Goal: Task Accomplishment & Management: Use online tool/utility

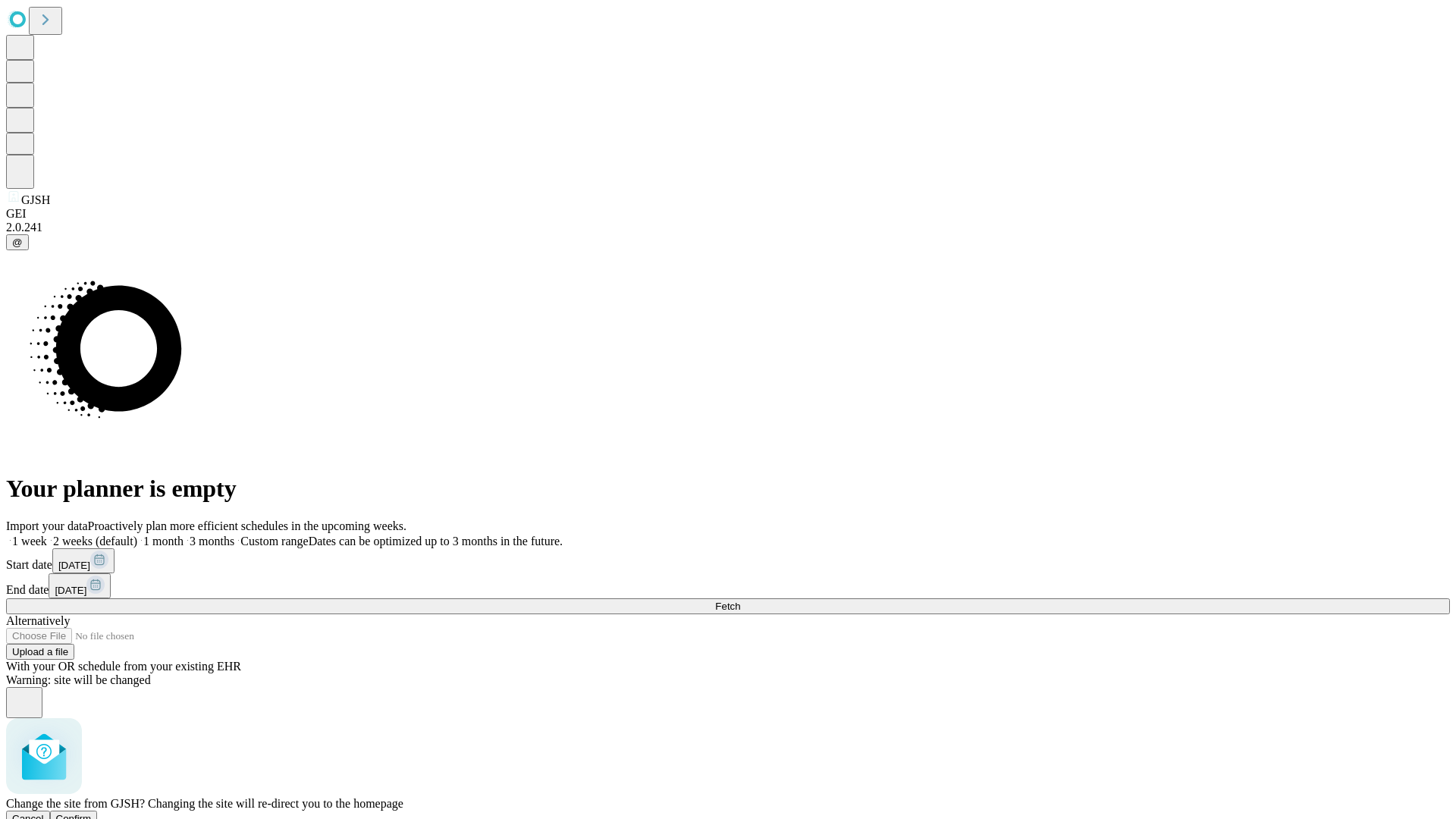
click at [91, 812] on span "Confirm" at bounding box center [74, 818] width 35 height 12
click at [184, 535] on label "1 month" at bounding box center [160, 540] width 46 height 13
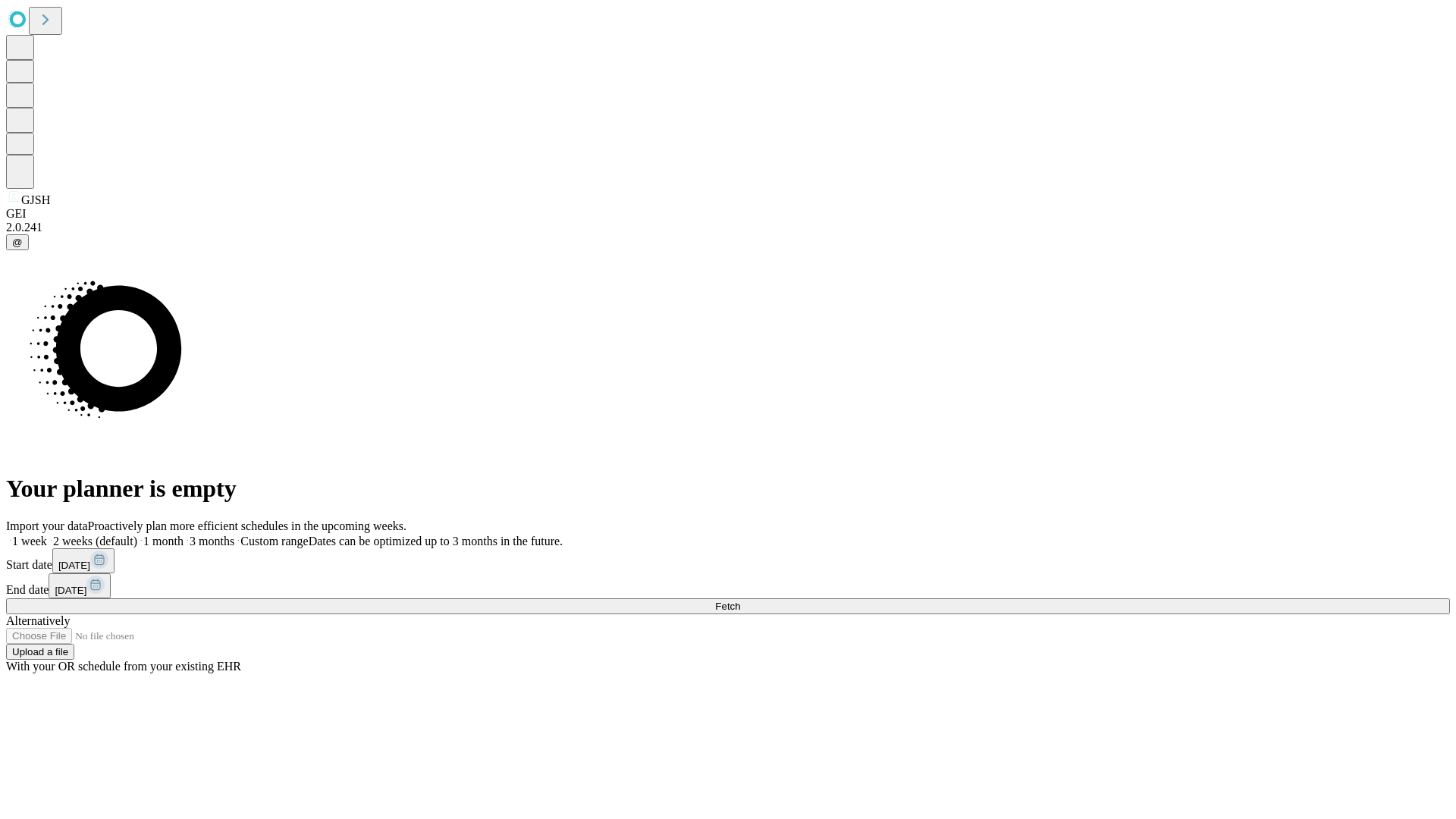
click at [740, 600] on span "Fetch" at bounding box center [728, 606] width 25 height 12
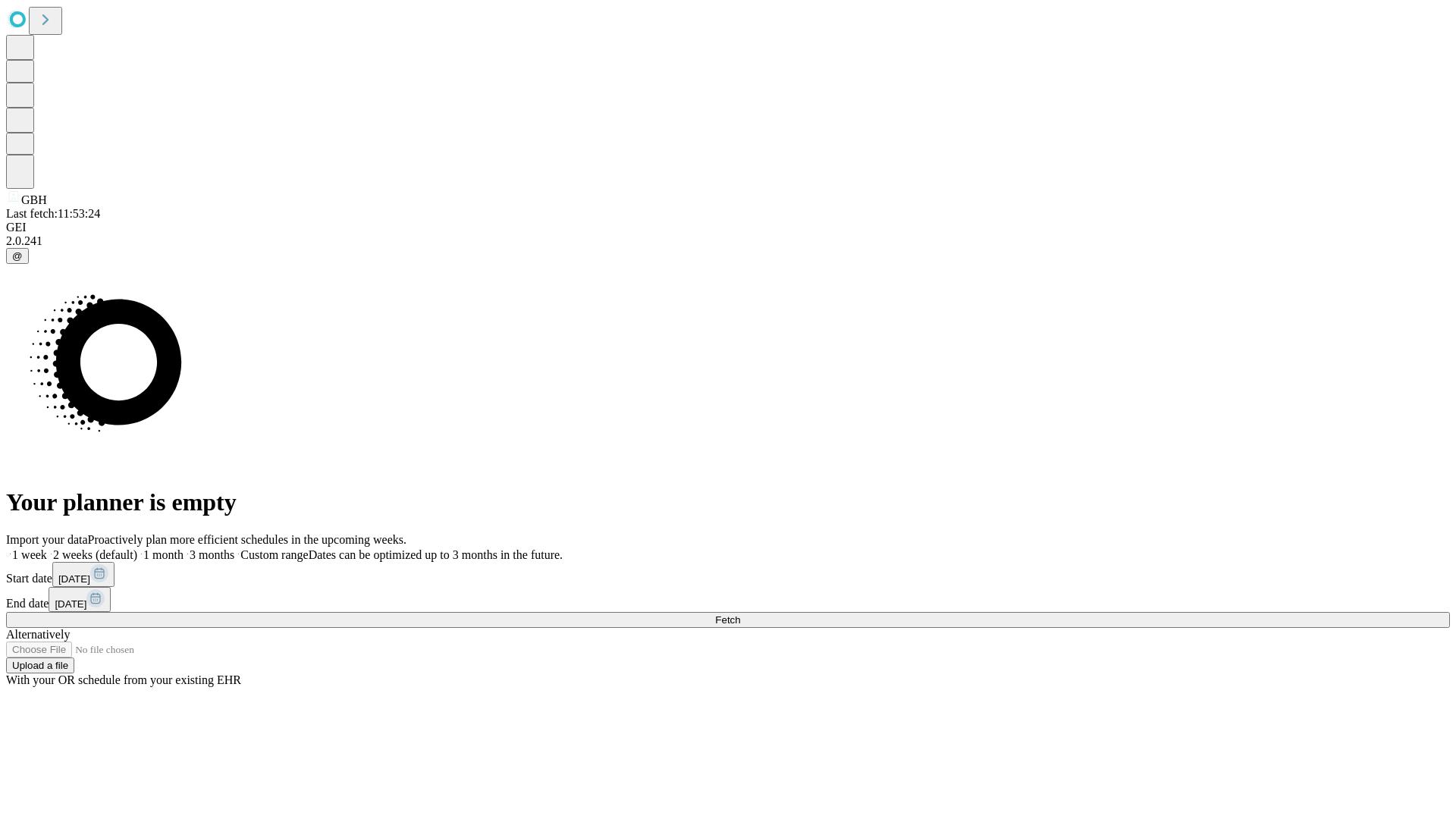
click at [184, 548] on label "1 month" at bounding box center [160, 554] width 46 height 13
click at [740, 614] on span "Fetch" at bounding box center [728, 620] width 25 height 12
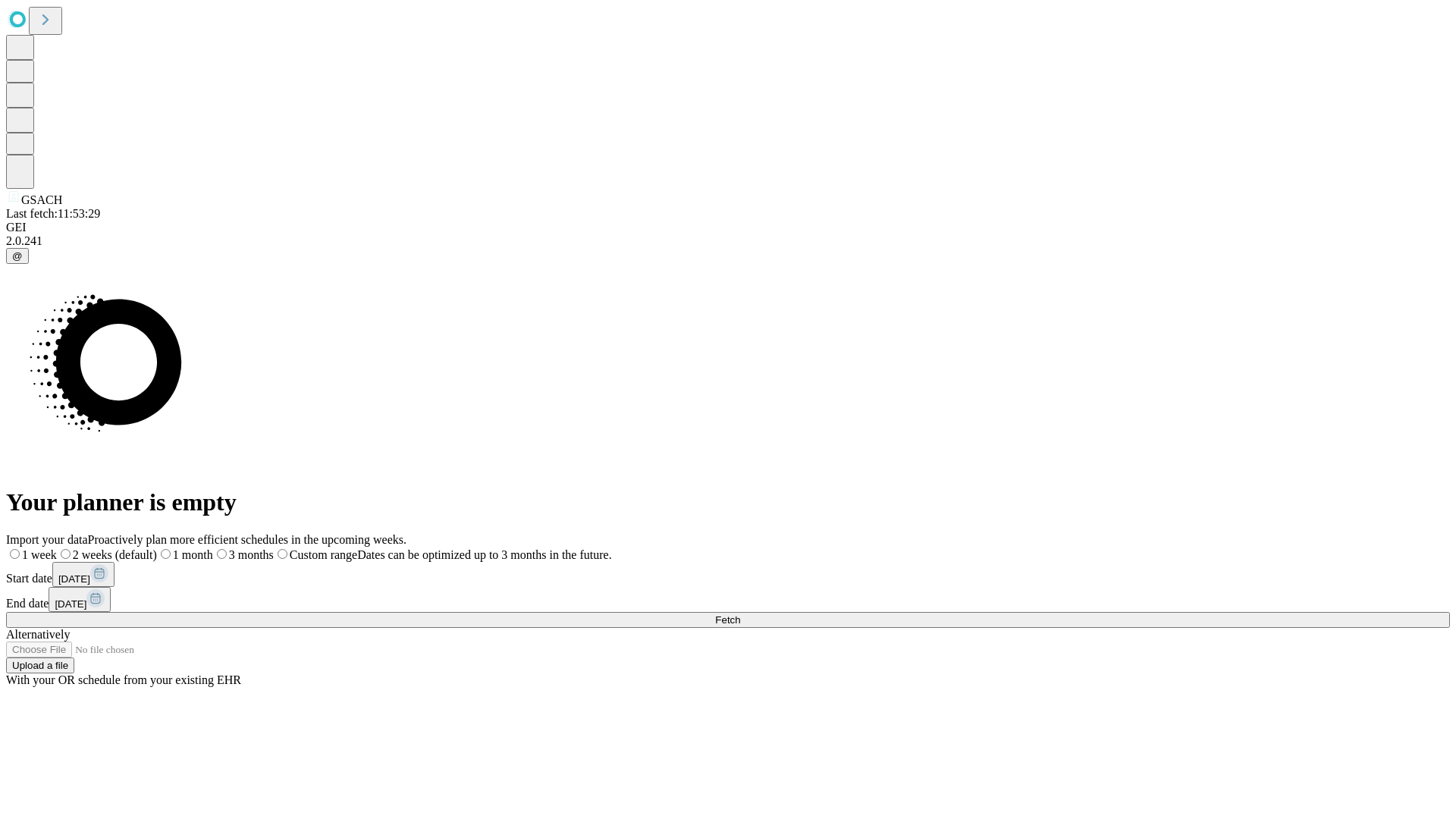
click at [213, 548] on label "1 month" at bounding box center [185, 554] width 56 height 13
click at [740, 614] on span "Fetch" at bounding box center [728, 620] width 25 height 12
click at [184, 548] on label "1 month" at bounding box center [160, 554] width 46 height 13
click at [740, 614] on span "Fetch" at bounding box center [728, 620] width 25 height 12
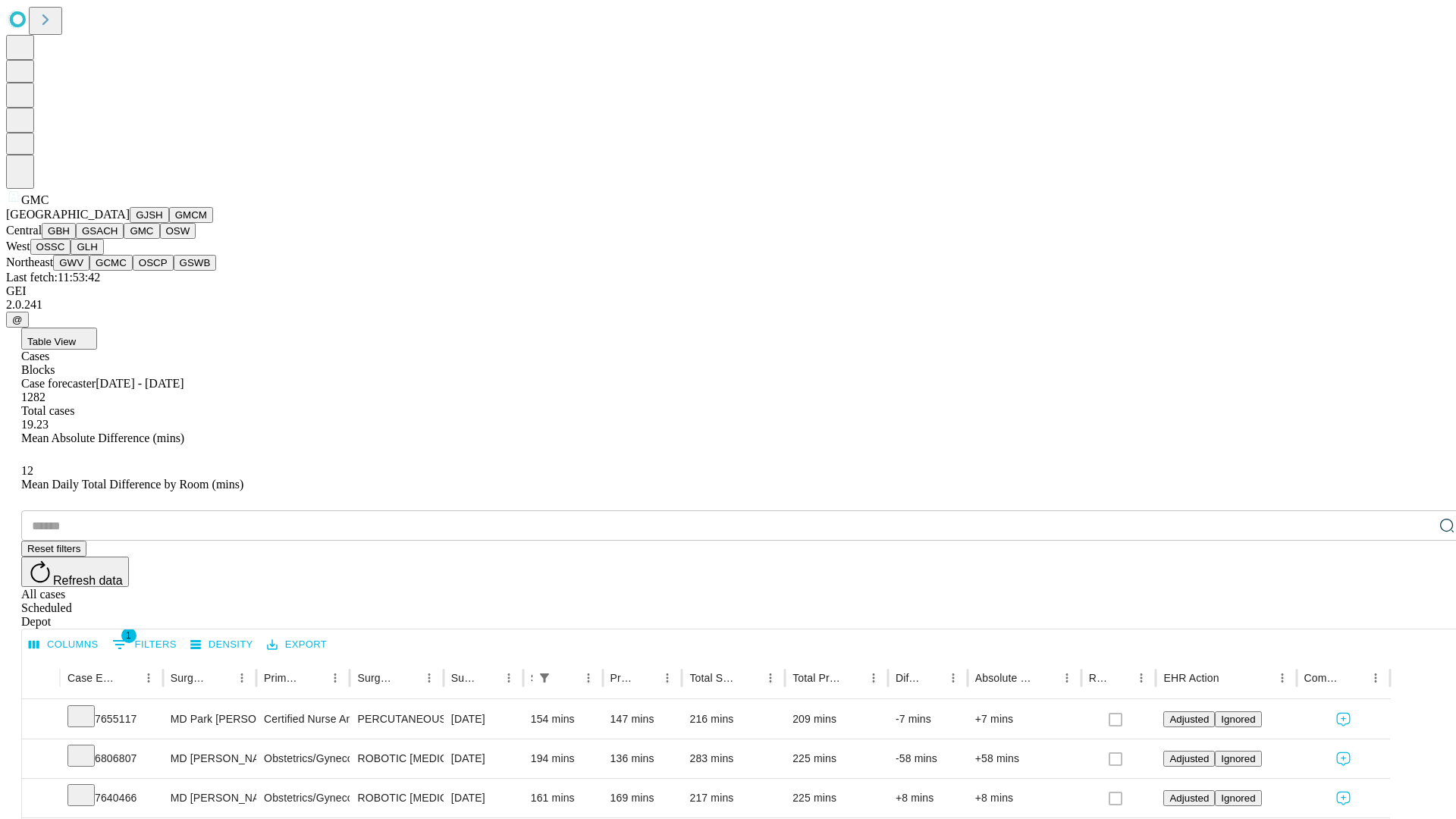
click at [160, 239] on button "OSW" at bounding box center [178, 231] width 36 height 16
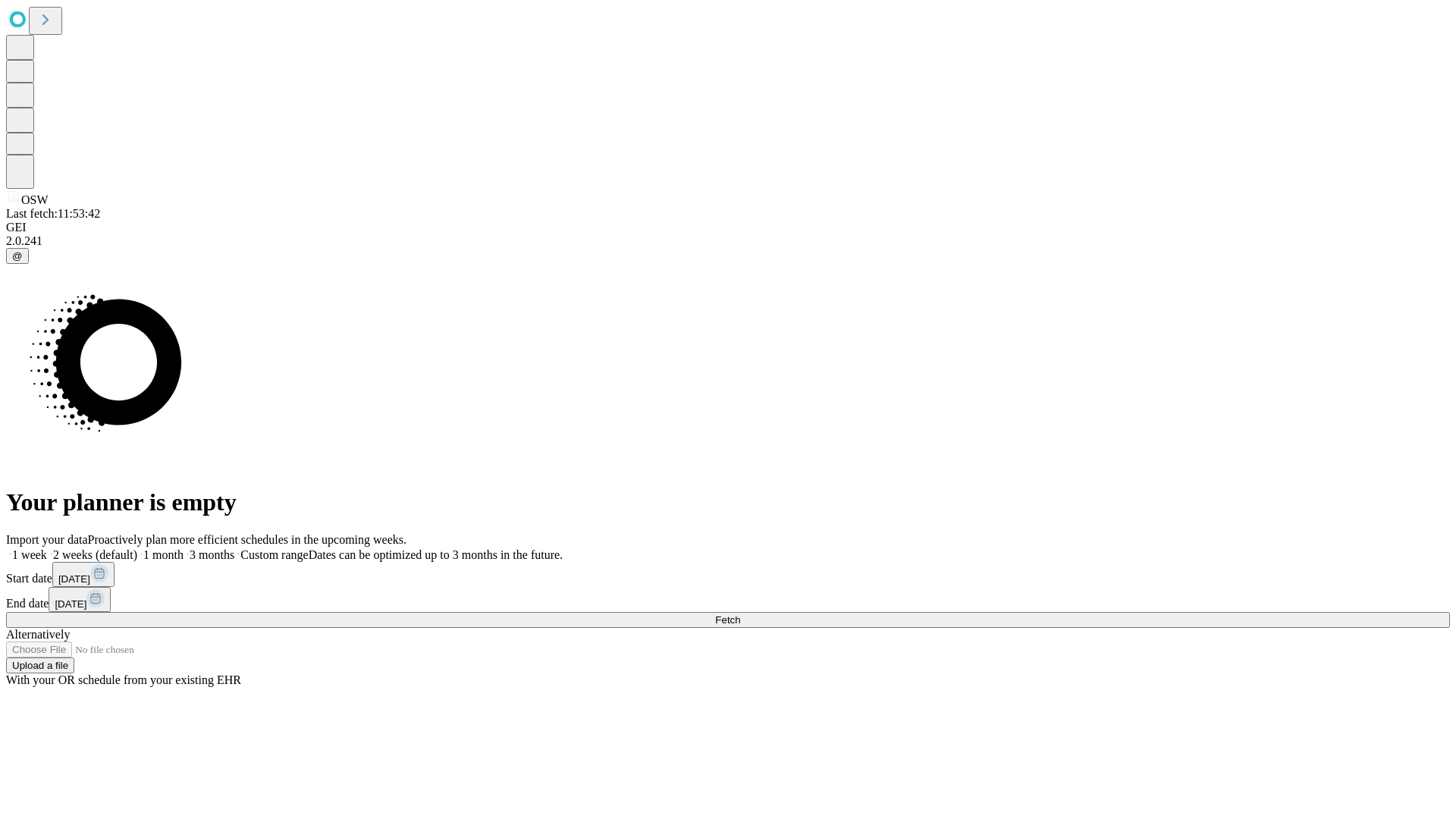
click at [184, 548] on label "1 month" at bounding box center [160, 554] width 46 height 13
click at [740, 614] on span "Fetch" at bounding box center [728, 620] width 25 height 12
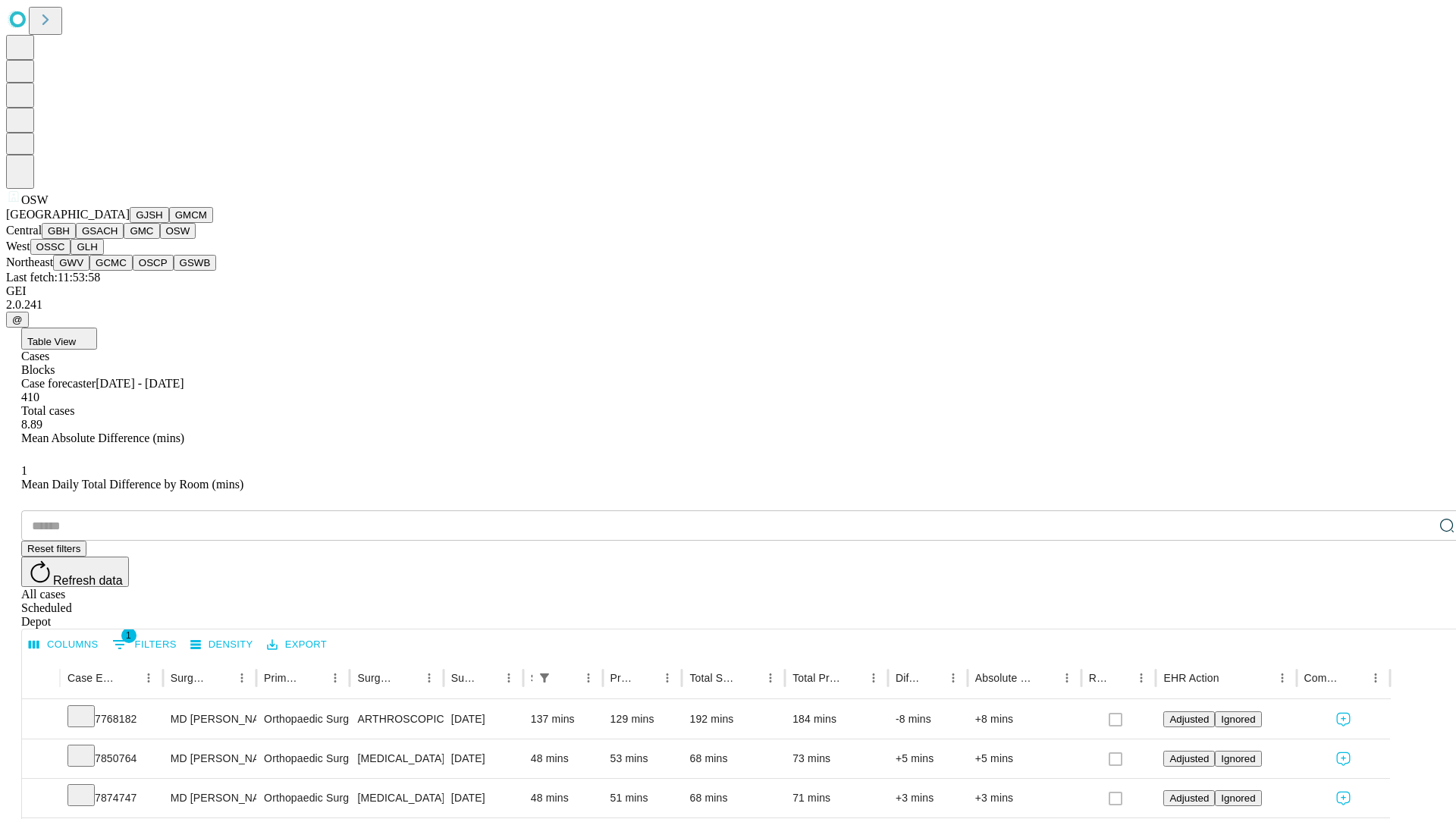
click at [71, 255] on button "OSSC" at bounding box center [50, 247] width 41 height 16
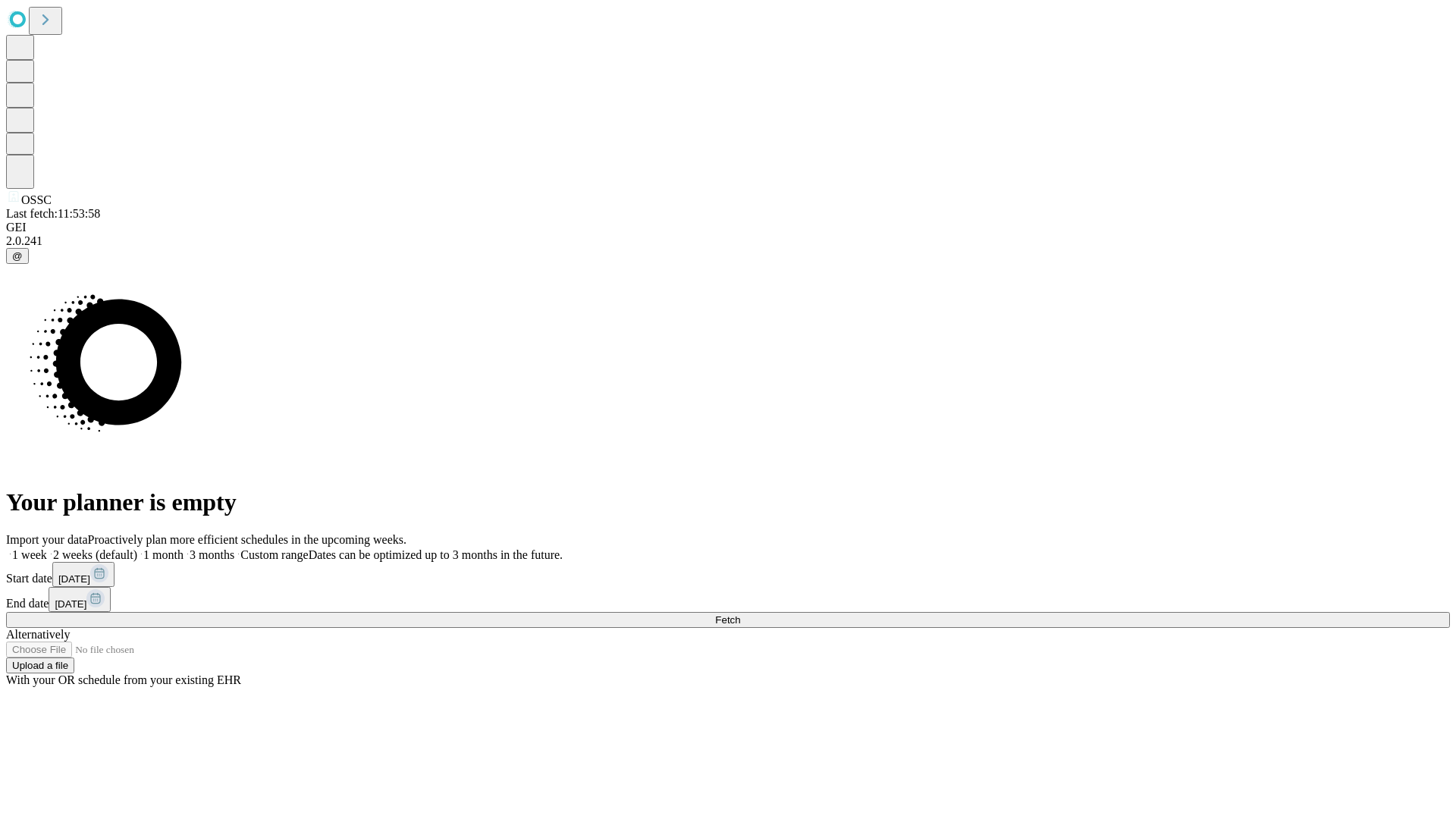
click at [740, 614] on span "Fetch" at bounding box center [728, 620] width 25 height 12
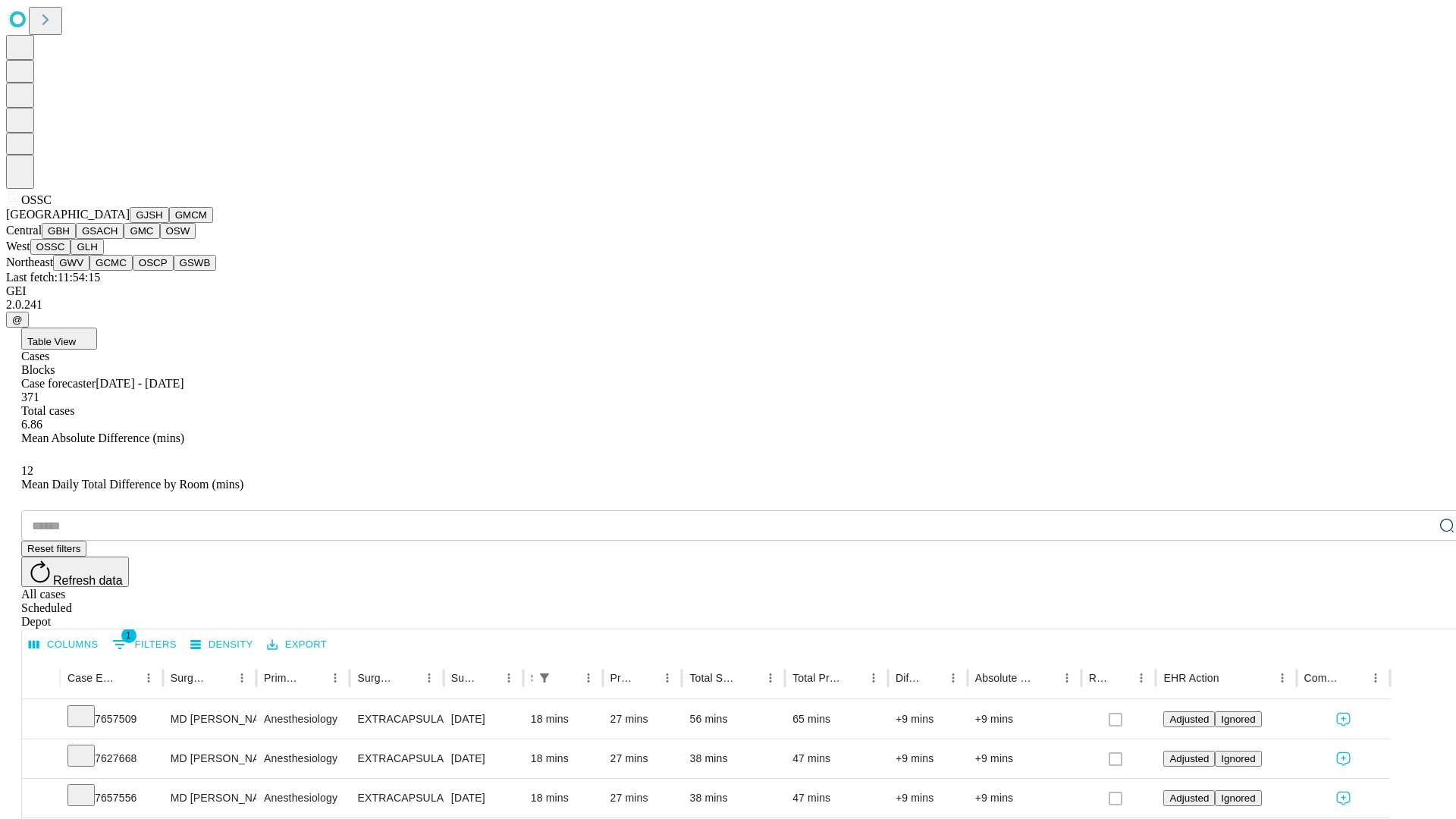
click at [103, 255] on button "GLH" at bounding box center [86, 247] width 33 height 16
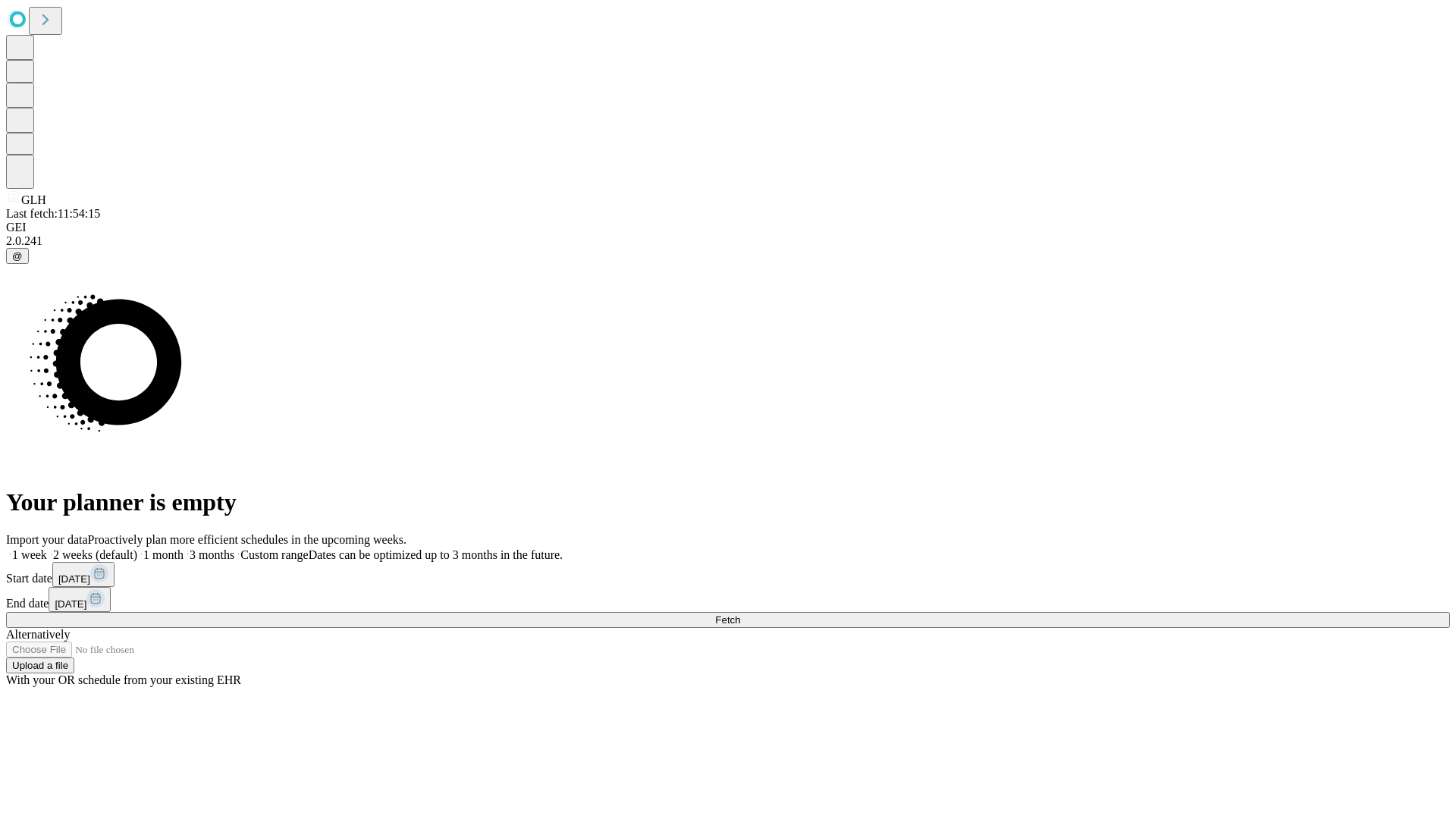
click at [184, 548] on label "1 month" at bounding box center [160, 554] width 46 height 13
click at [740, 614] on span "Fetch" at bounding box center [728, 620] width 25 height 12
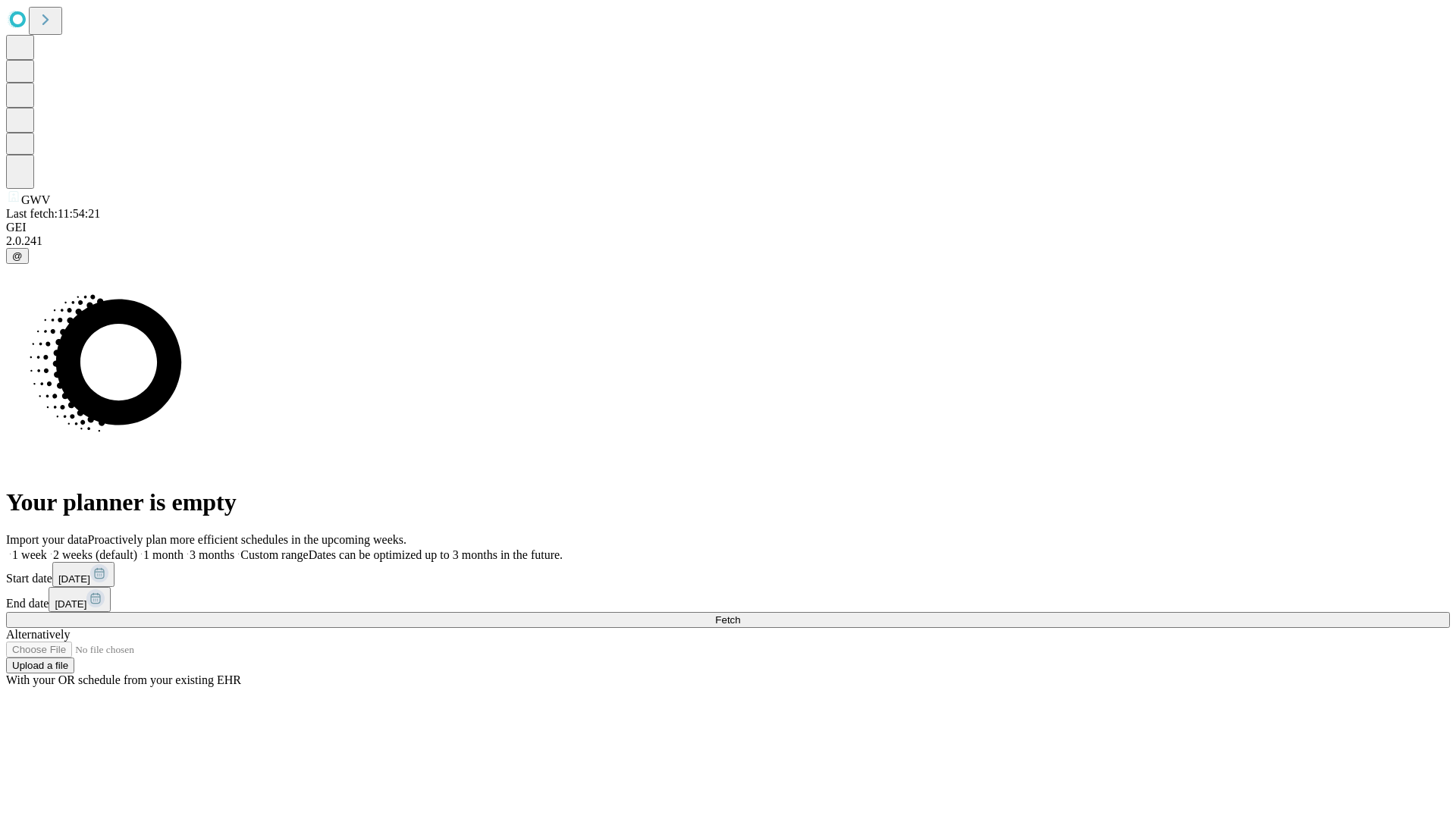
click at [740, 614] on span "Fetch" at bounding box center [728, 620] width 25 height 12
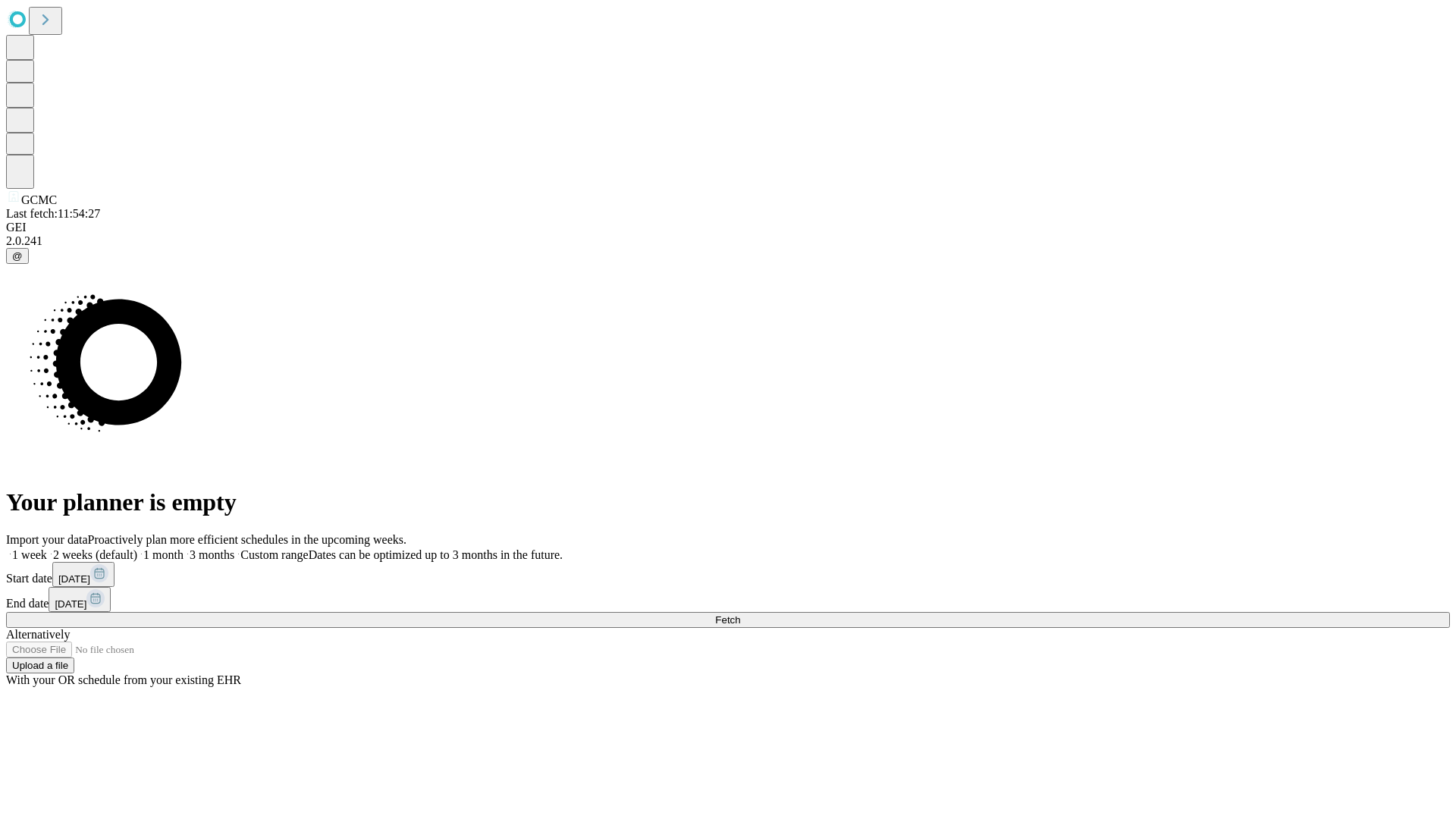
click at [184, 548] on label "1 month" at bounding box center [160, 554] width 46 height 13
click at [740, 614] on span "Fetch" at bounding box center [728, 620] width 25 height 12
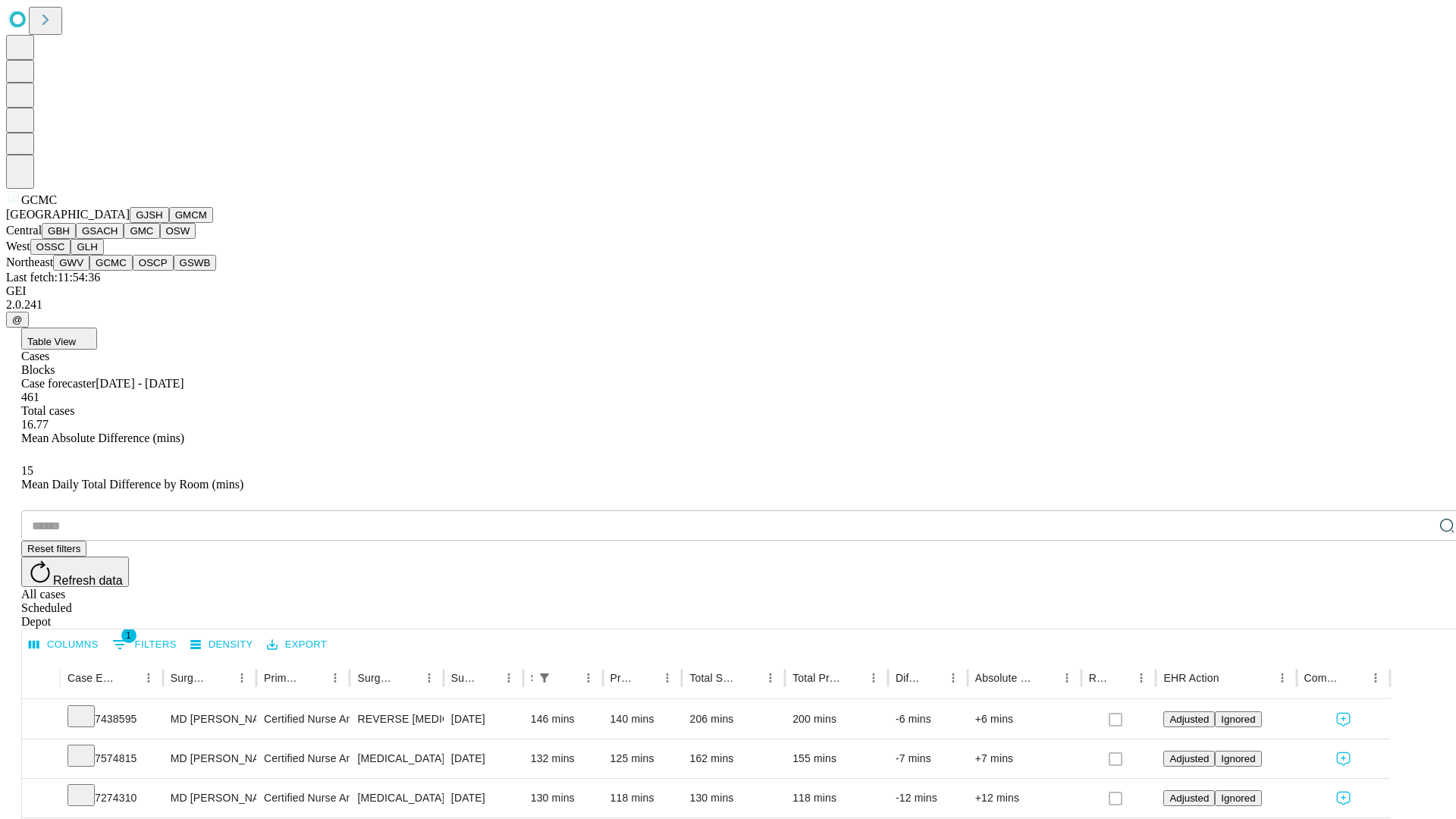
click at [133, 271] on button "OSCP" at bounding box center [153, 263] width 41 height 16
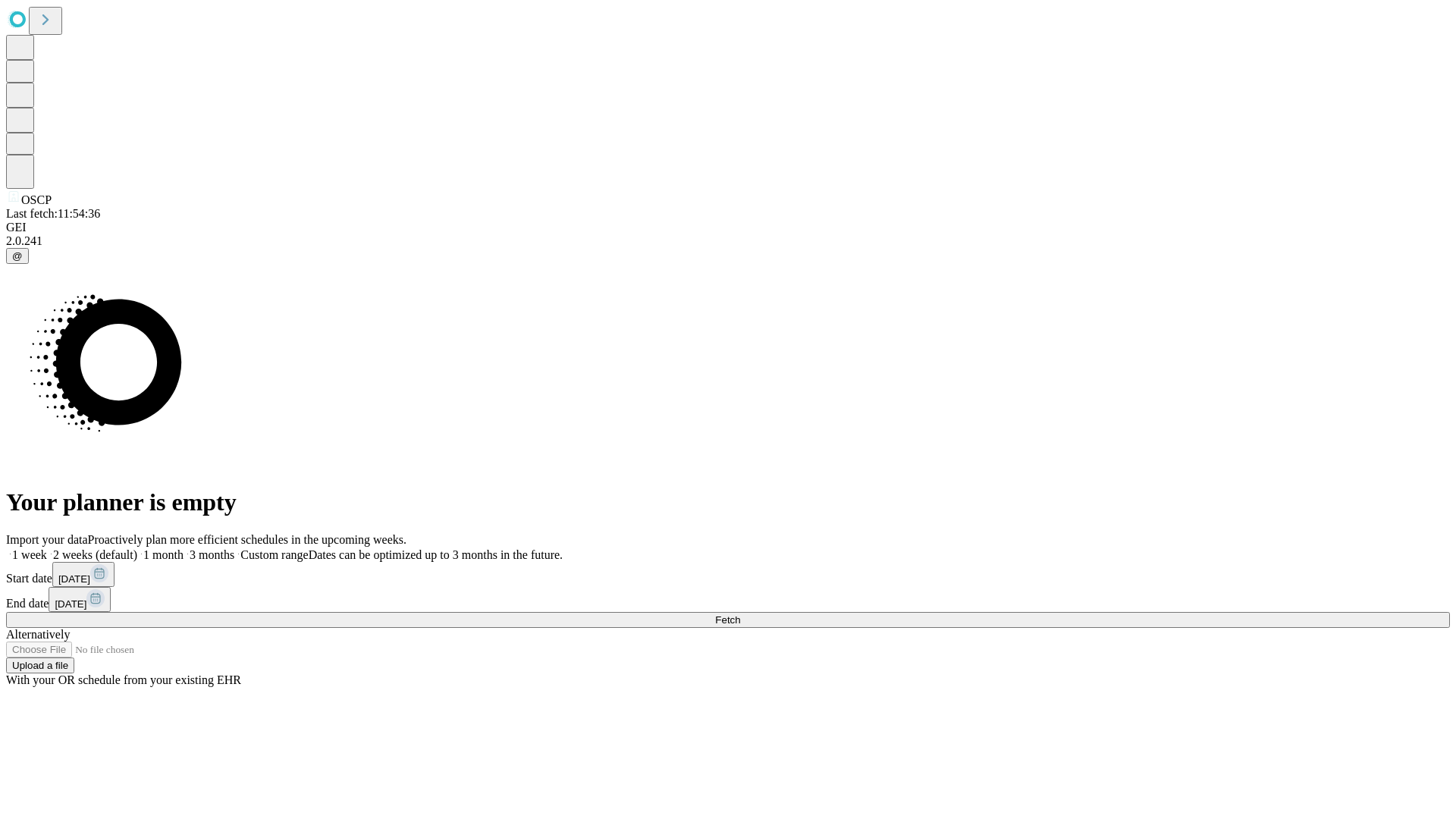
click at [184, 548] on label "1 month" at bounding box center [160, 554] width 46 height 13
click at [740, 614] on span "Fetch" at bounding box center [728, 620] width 25 height 12
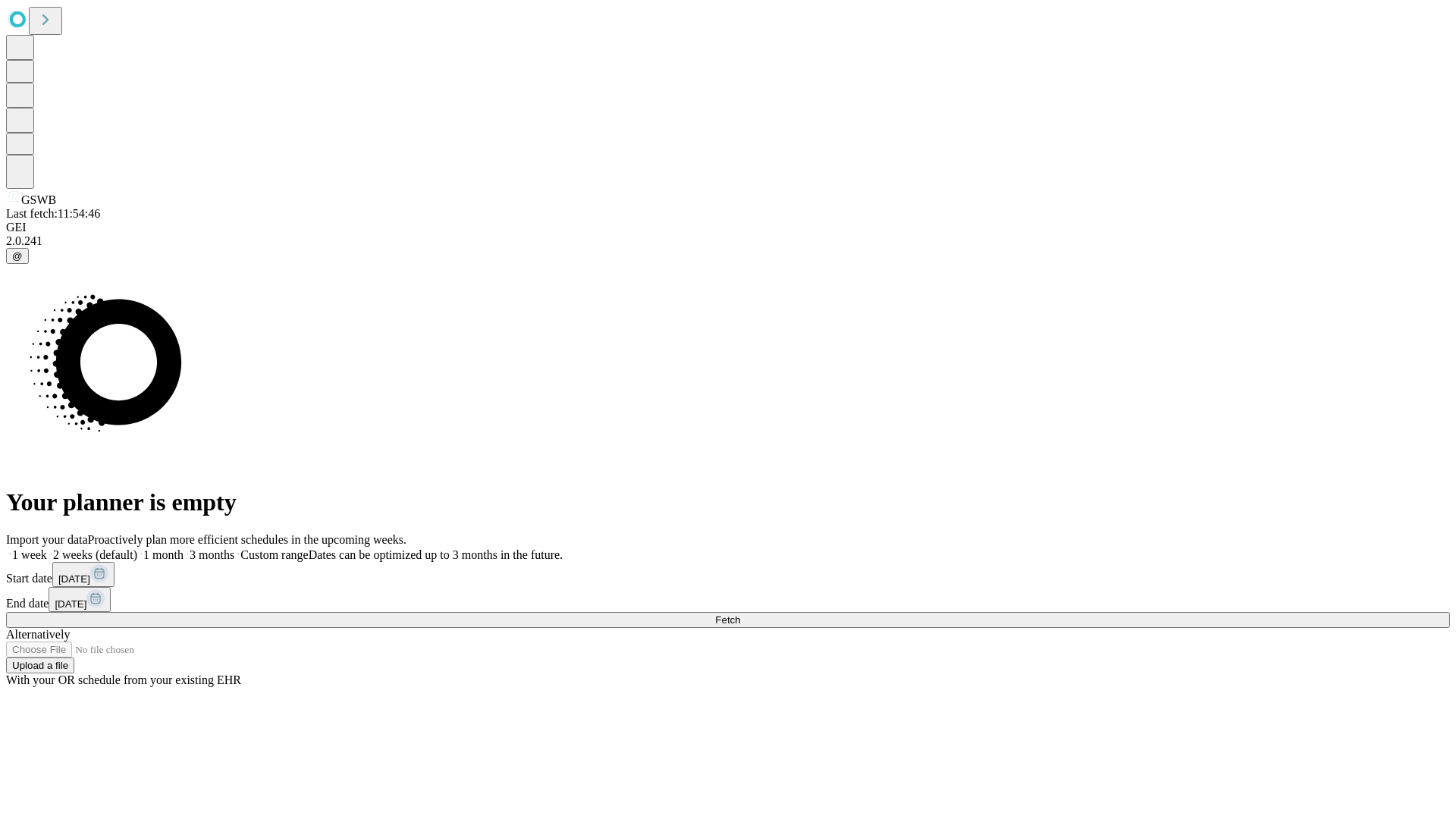
click at [184, 548] on label "1 month" at bounding box center [160, 554] width 46 height 13
click at [740, 614] on span "Fetch" at bounding box center [728, 620] width 25 height 12
